Goal: Task Accomplishment & Management: Use online tool/utility

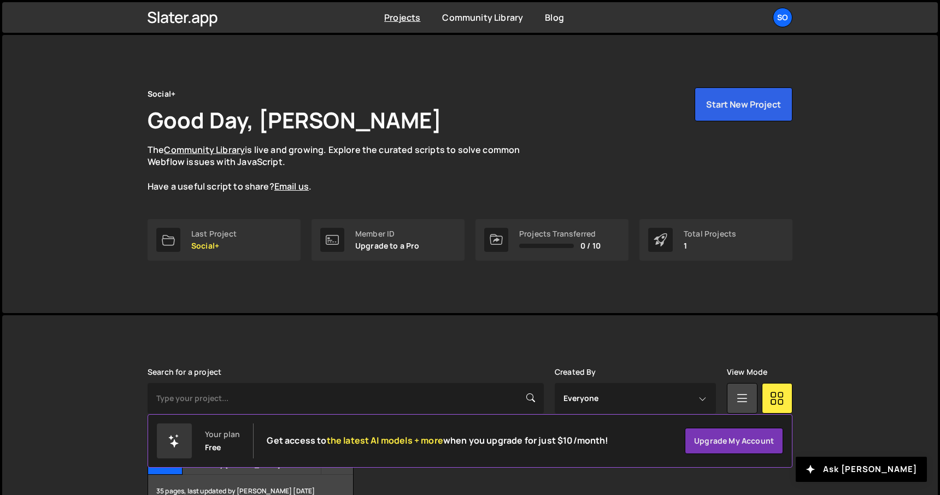
click at [255, 243] on link "Last Project Social+" at bounding box center [224, 240] width 153 height 42
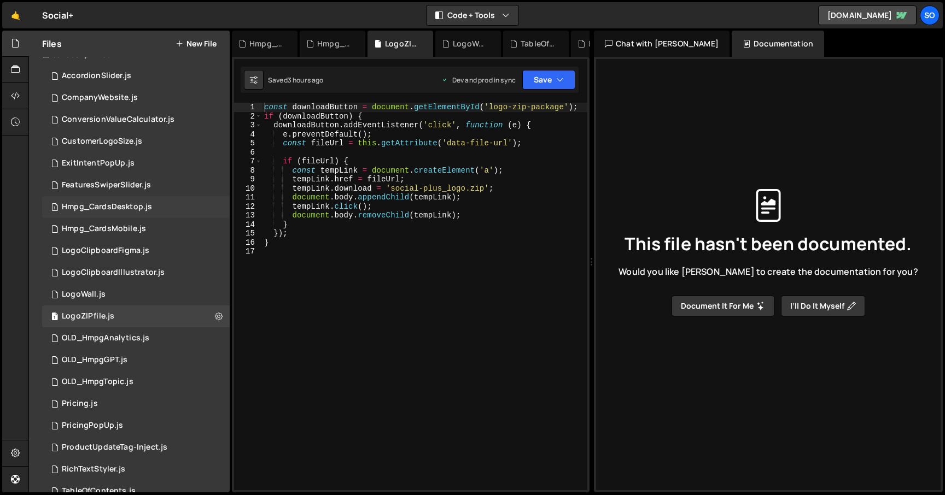
scroll to position [6, 0]
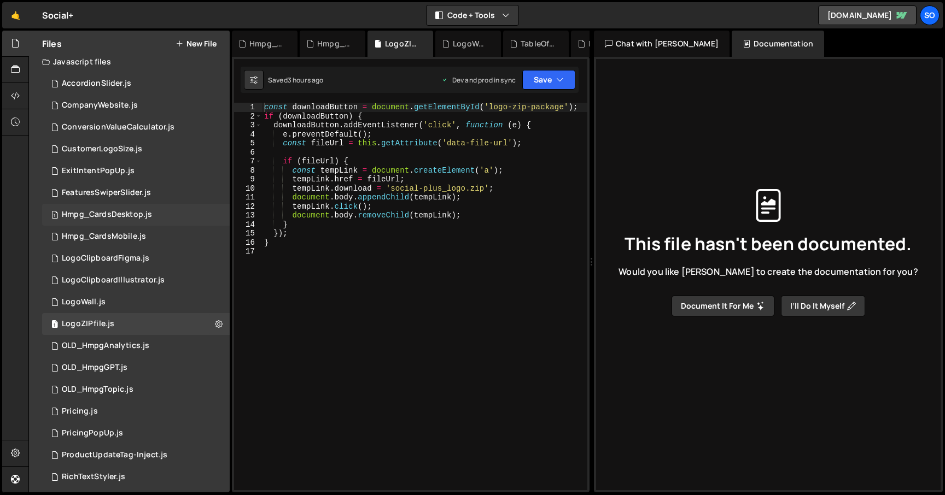
click at [119, 214] on div "Hmpg_CardsDesktop.js" at bounding box center [107, 215] width 90 height 10
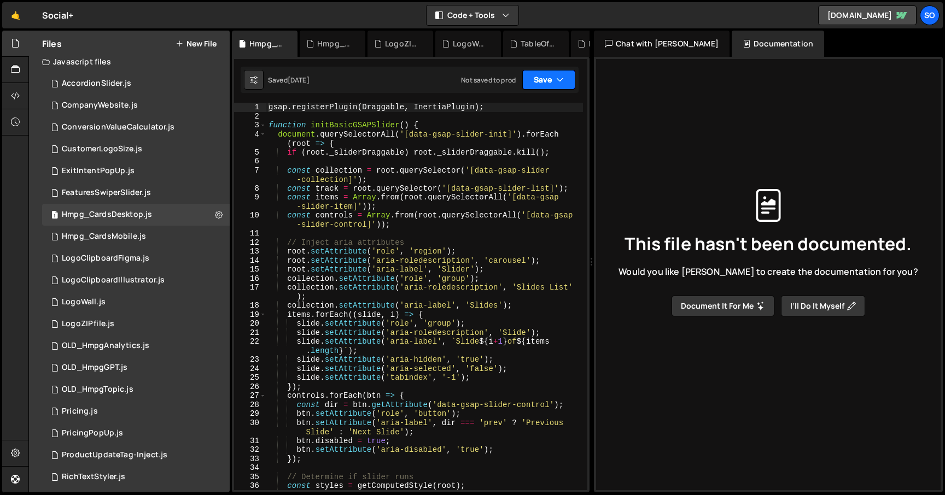
click at [560, 79] on icon "button" at bounding box center [560, 79] width 8 height 11
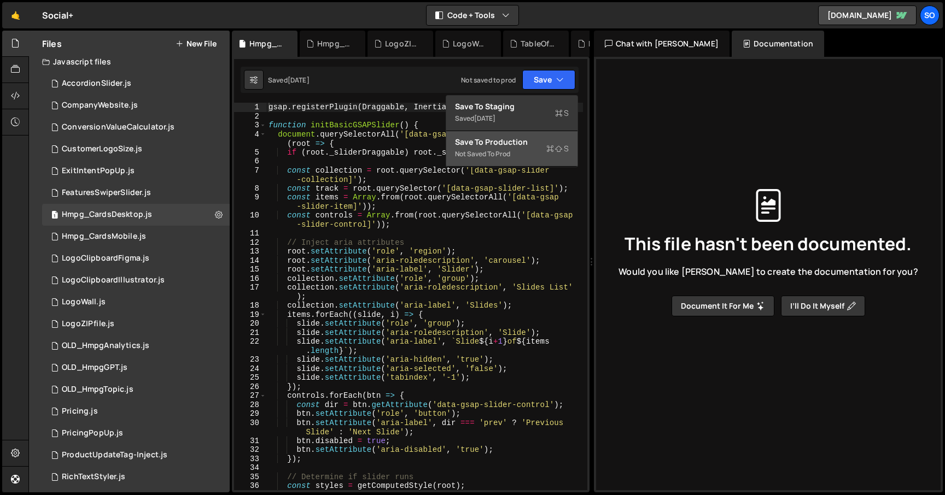
click at [519, 151] on div "Not saved to prod" at bounding box center [512, 154] width 114 height 13
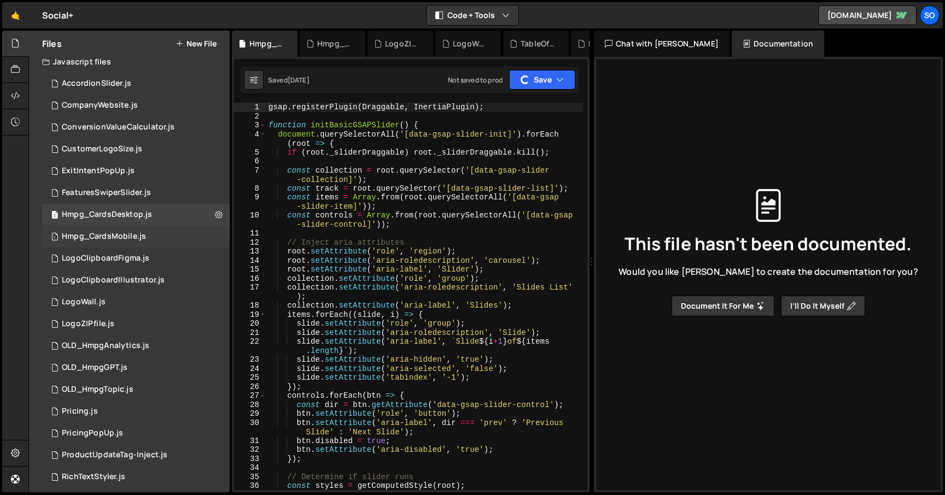
click at [168, 232] on div "1 Hmpg_CardsMobile.js 0" at bounding box center [135, 237] width 187 height 22
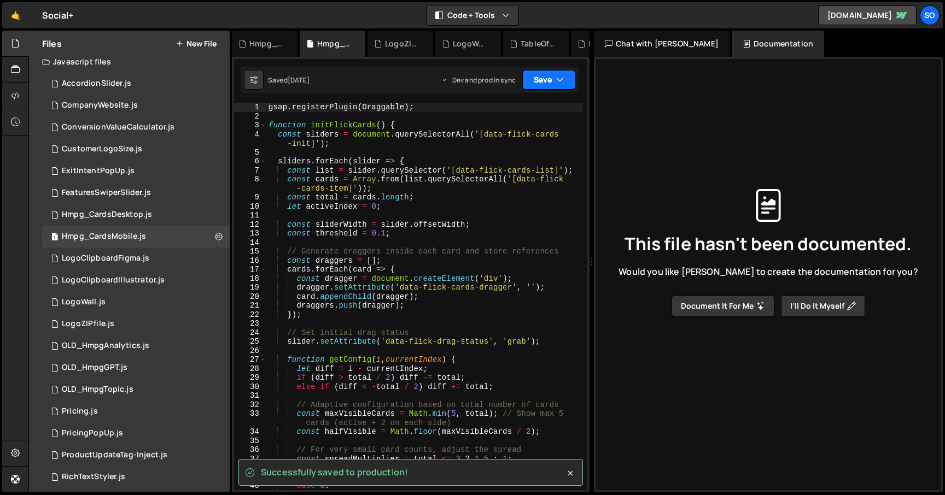
click at [555, 79] on button "Save" at bounding box center [548, 80] width 53 height 20
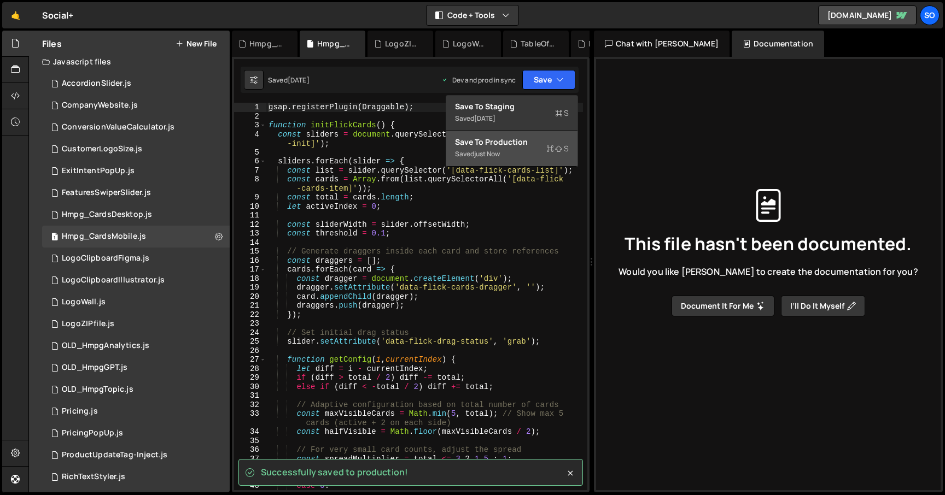
click at [516, 148] on div "Saved just now" at bounding box center [512, 154] width 114 height 13
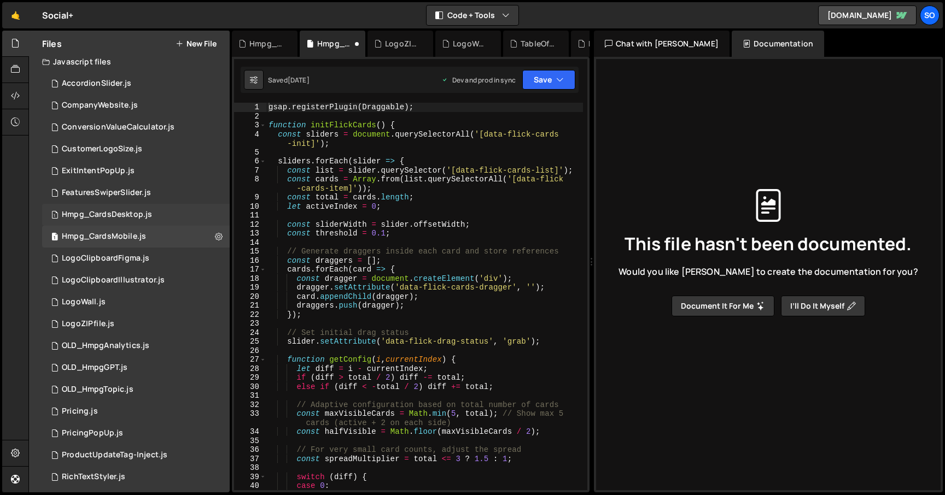
click at [138, 218] on div "Hmpg_CardsDesktop.js" at bounding box center [107, 215] width 90 height 10
